Goal: Task Accomplishment & Management: Complete application form

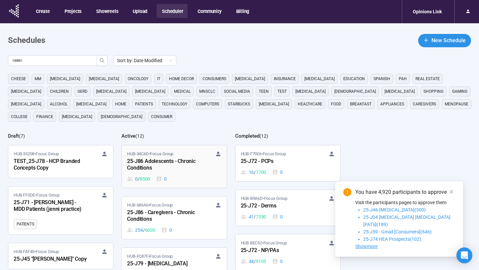
click at [180, 163] on div "25-J86 Adolescents - Chronic Conditions" at bounding box center [163, 164] width 73 height 15
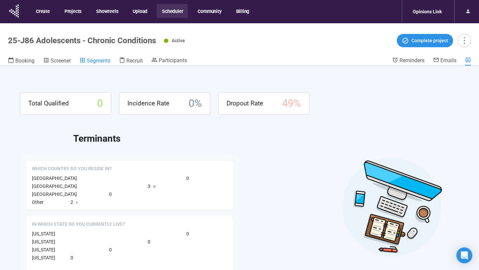
click at [94, 64] on span "Segments" at bounding box center [99, 61] width 24 height 6
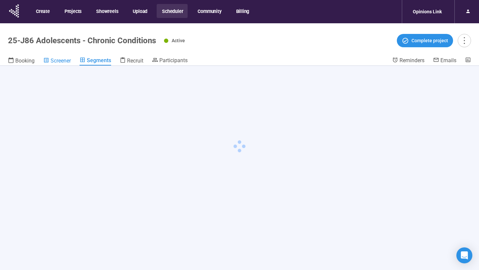
click at [61, 62] on span "Screener" at bounding box center [61, 61] width 20 height 6
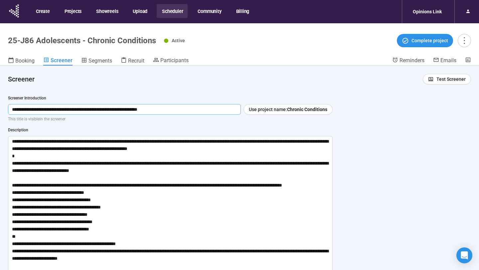
drag, startPoint x: 195, startPoint y: 106, endPoint x: 9, endPoint y: 108, distance: 186.1
click at [9, 108] on input "**********" at bounding box center [124, 109] width 233 height 11
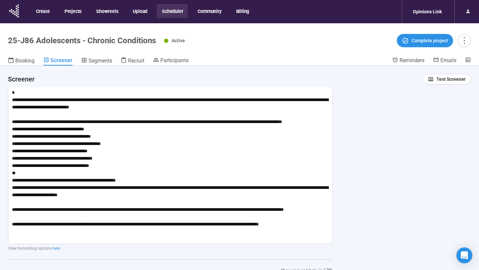
scroll to position [51, 0]
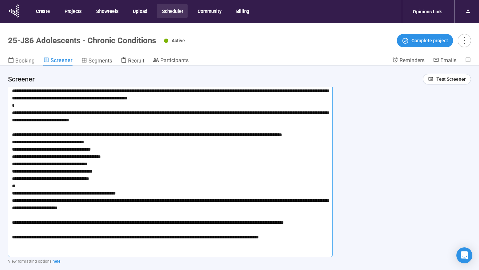
drag, startPoint x: 308, startPoint y: 251, endPoint x: 14, endPoint y: 88, distance: 336.8
click at [14, 88] on textarea at bounding box center [170, 172] width 325 height 172
